Goal: Transaction & Acquisition: Purchase product/service

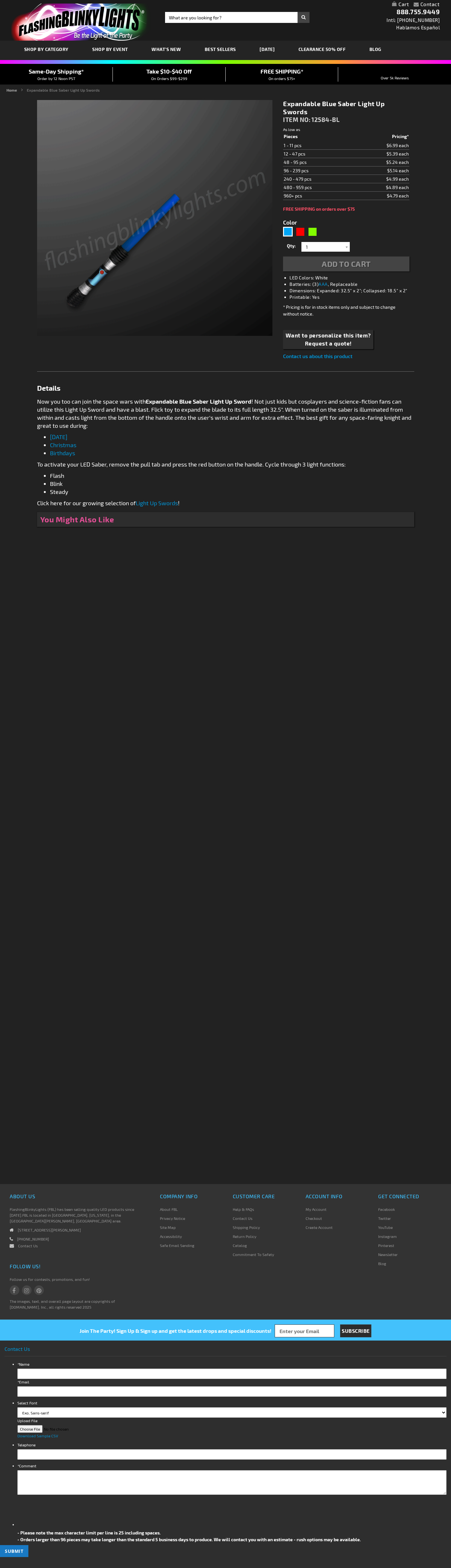
type input "5629"
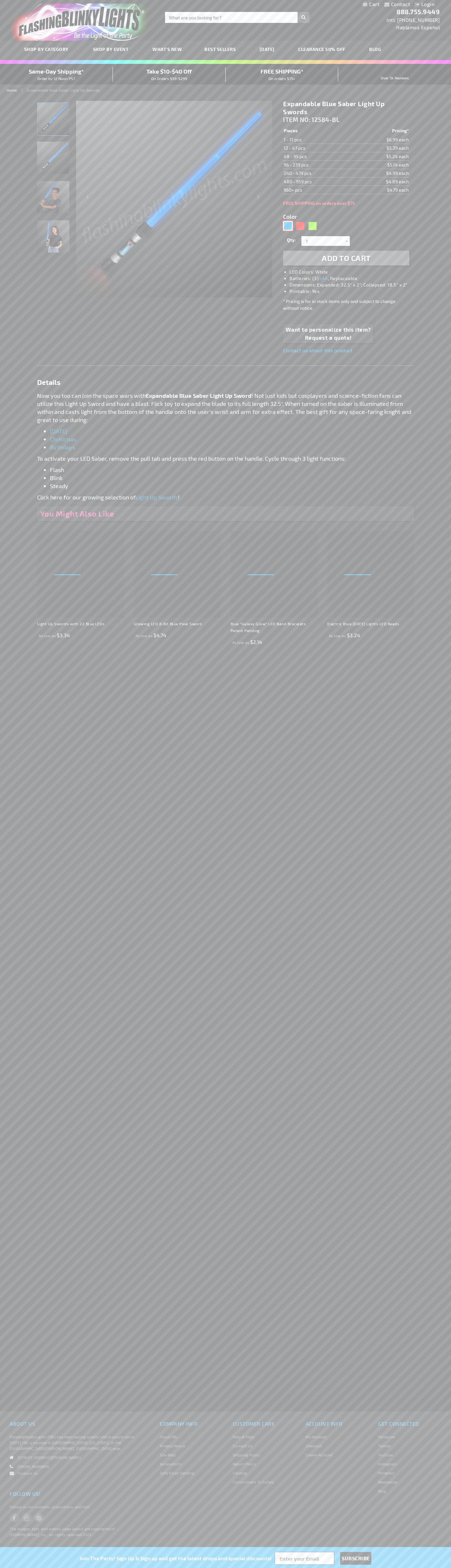
click at [288, 226] on div "Blue" at bounding box center [288, 226] width 10 height 10
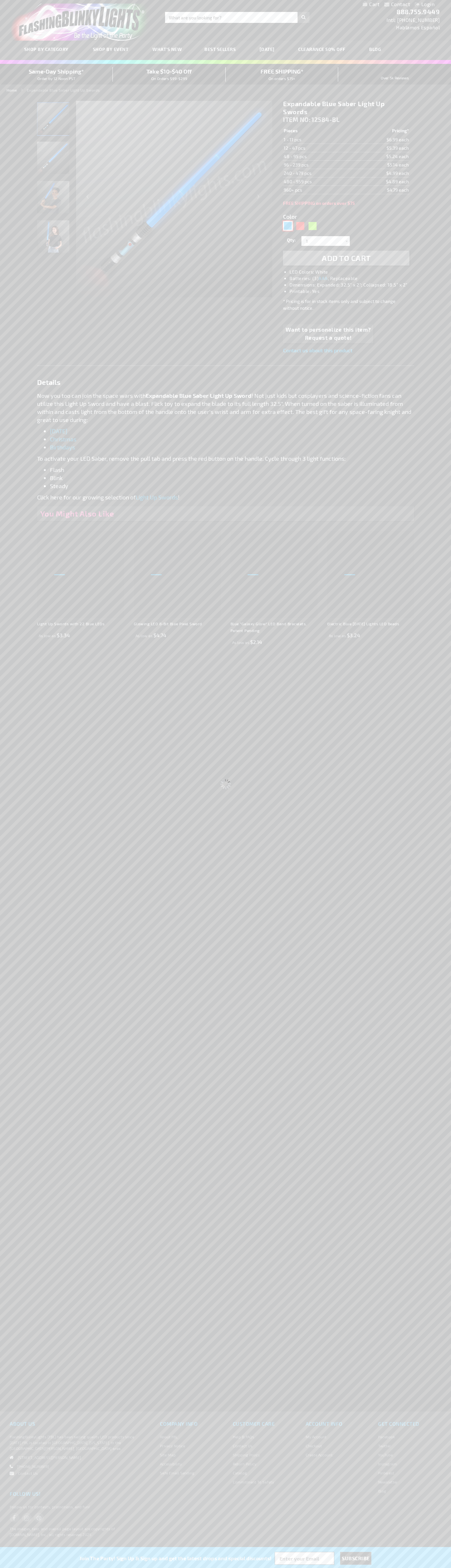
select select
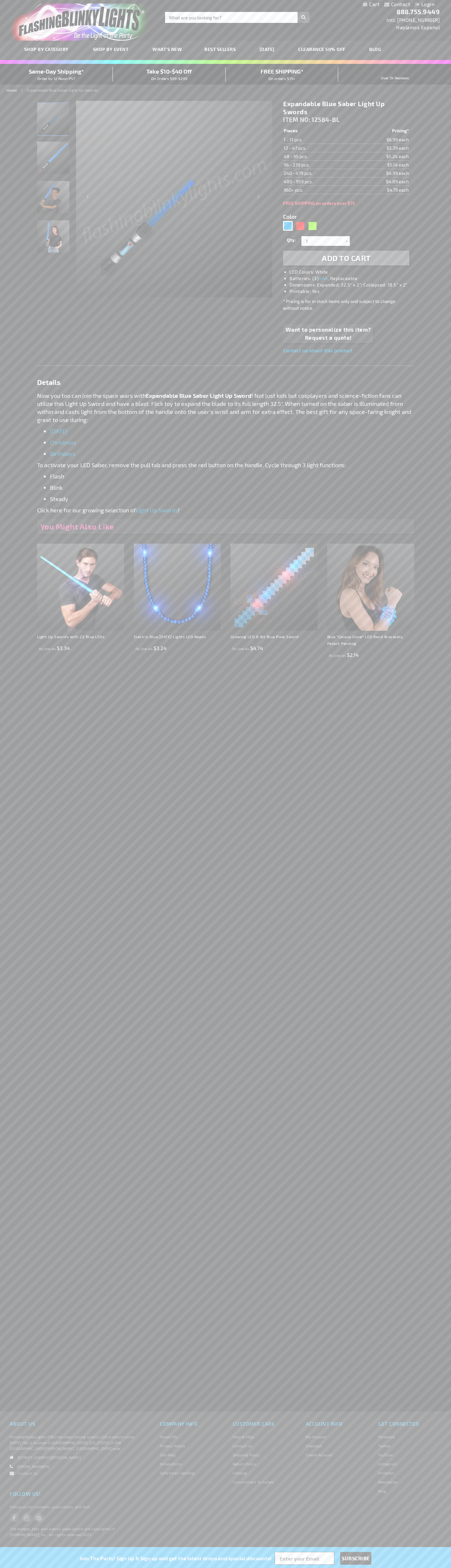
click at [347, 258] on span "Add to Cart" at bounding box center [346, 257] width 49 height 9
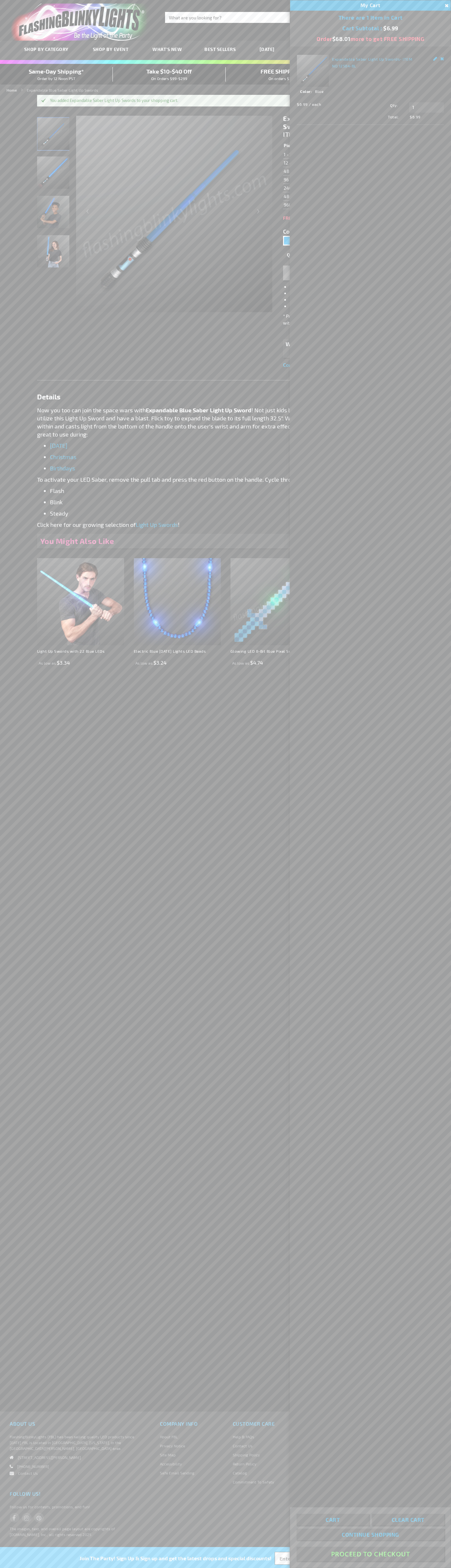
click at [371, 1554] on button "Proceed To Checkout" at bounding box center [371, 1554] width 148 height 15
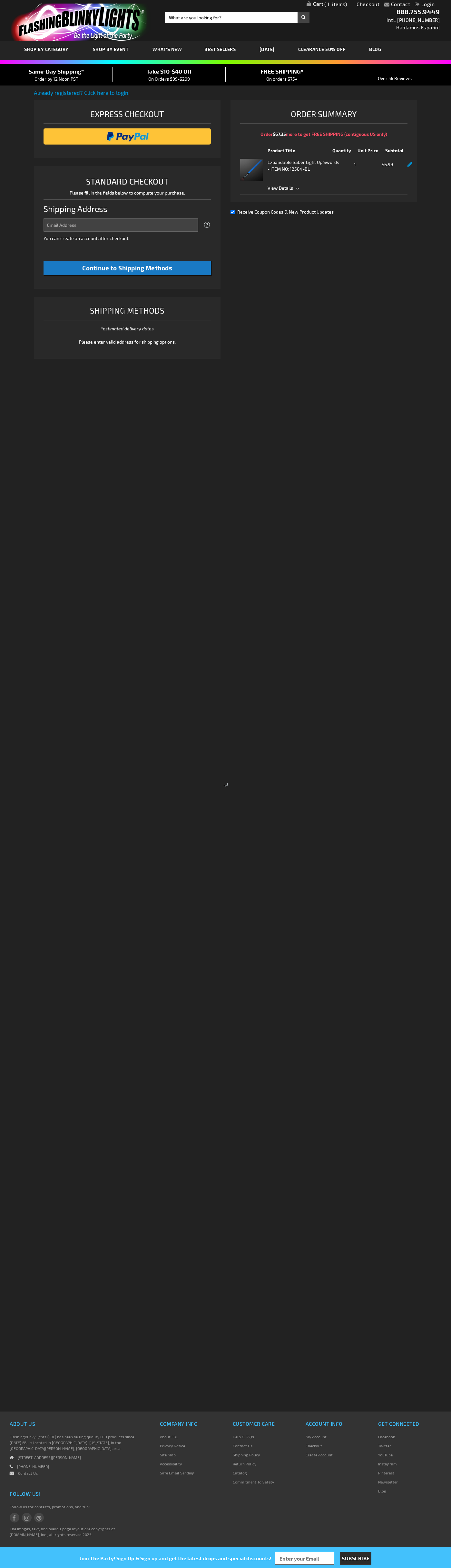
select select "US"
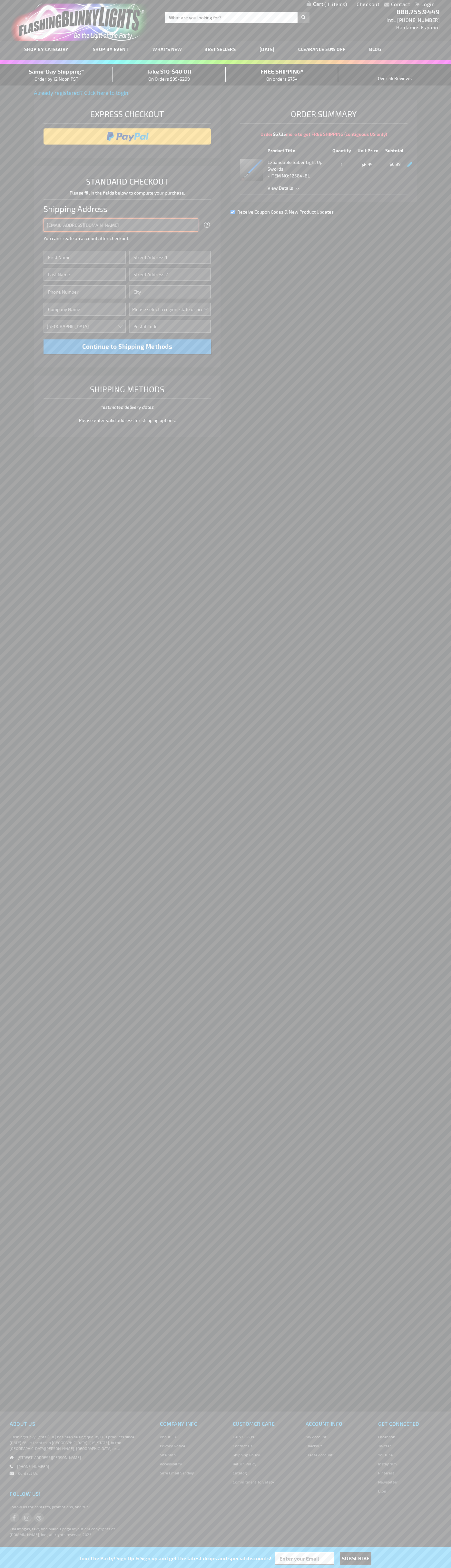
type input "[EMAIL_ADDRESS][DOMAIN_NAME]"
type input "[PERSON_NAME]"
type input "[STREET_ADDRESS]"
type input "First floor"
type input "[GEOGRAPHIC_DATA]"
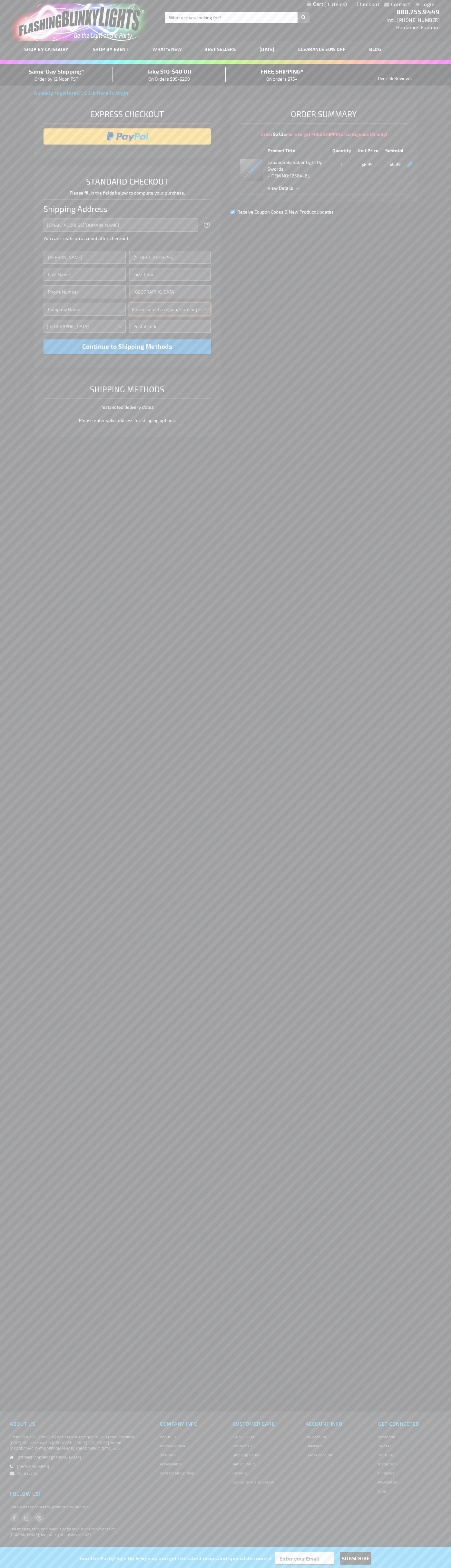
select select "62"
type input "98103"
type input "[PERSON_NAME]"
type input "6502530000"
type input "[PERSON_NAME]"
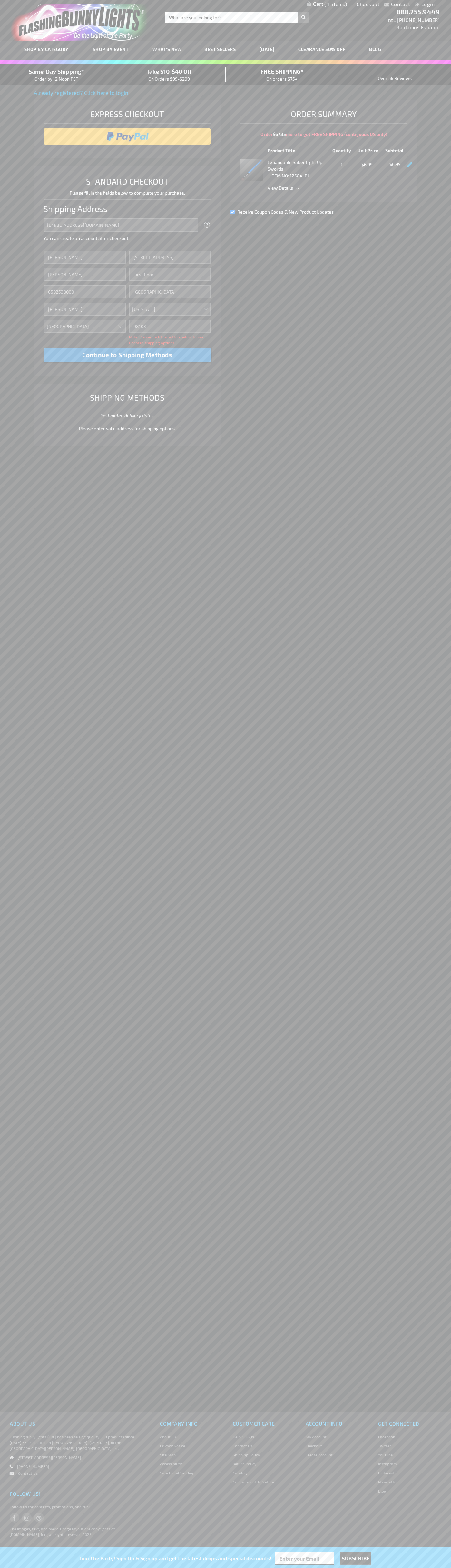
click at [56, 75] on div "Same-Day Shipping* Order by 12 Noon PST" at bounding box center [56, 74] width 113 height 15
click at [127, 136] on input "image" at bounding box center [127, 136] width 161 height 13
